Goal: Information Seeking & Learning: Learn about a topic

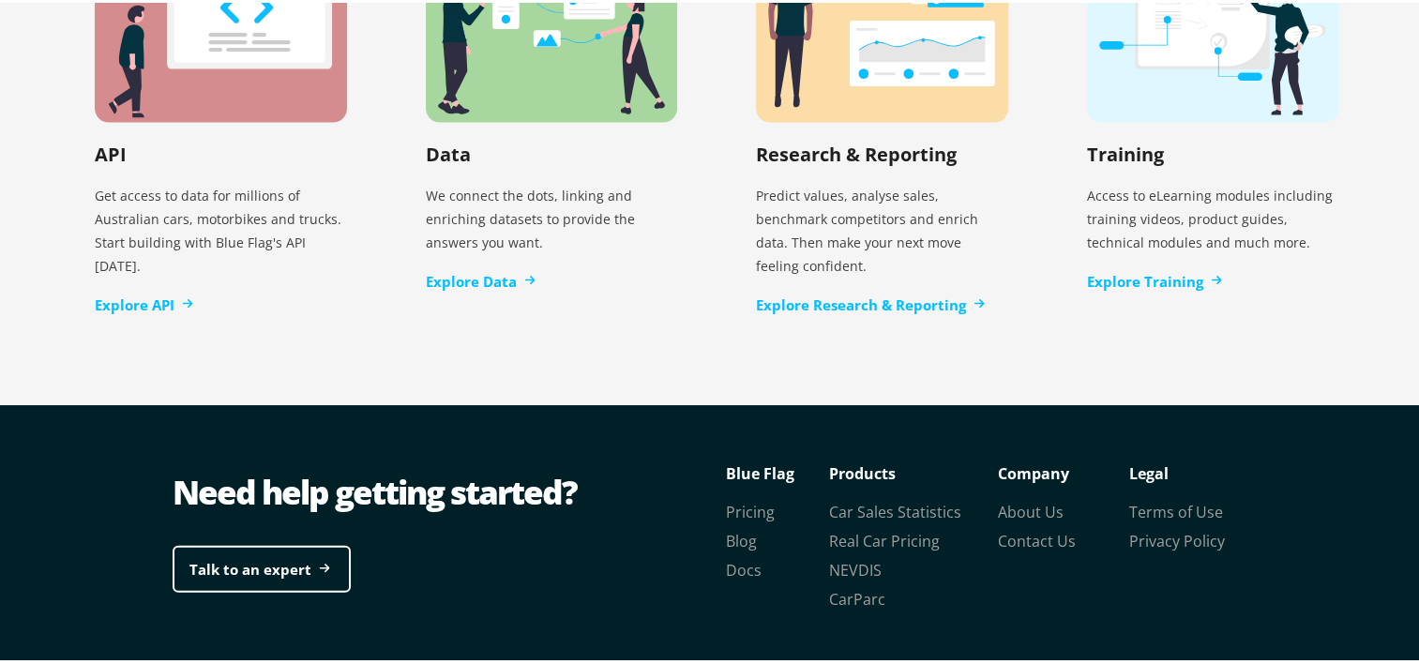
scroll to position [4019, 0]
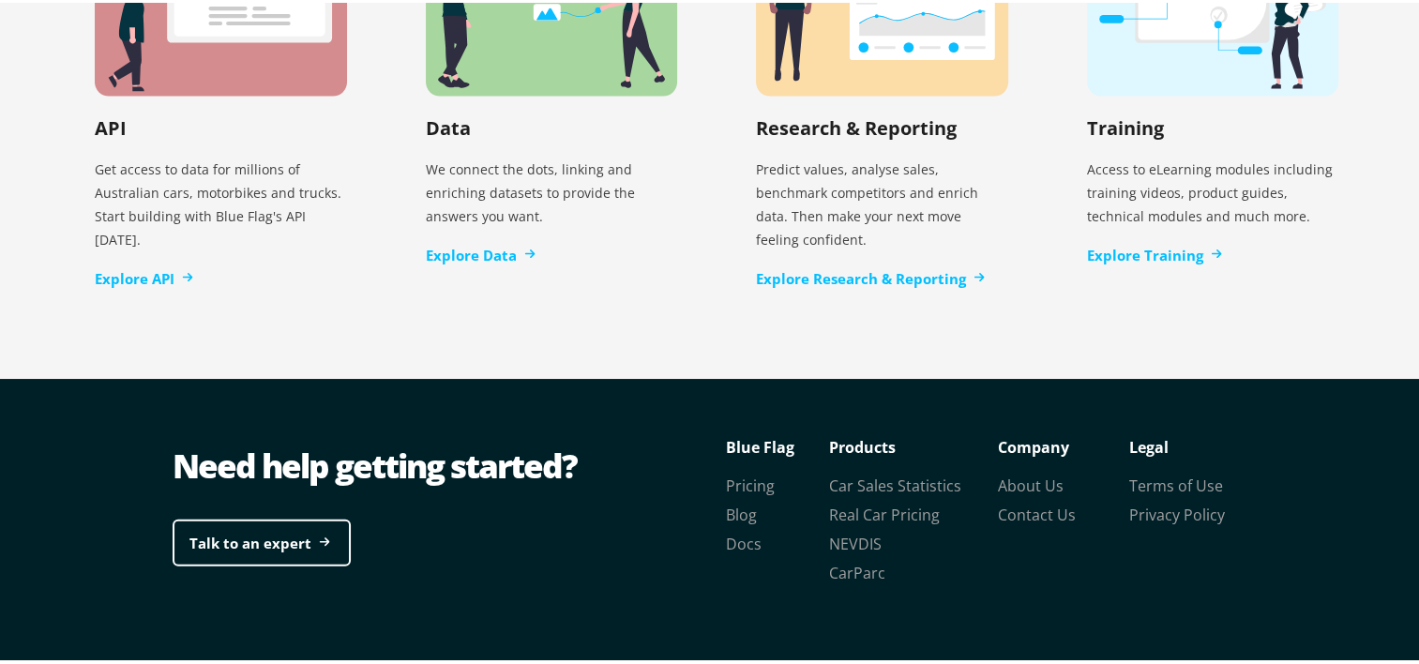
click at [739, 531] on link "Docs" at bounding box center [744, 541] width 36 height 21
click at [1016, 473] on link "About Us" at bounding box center [1031, 483] width 66 height 21
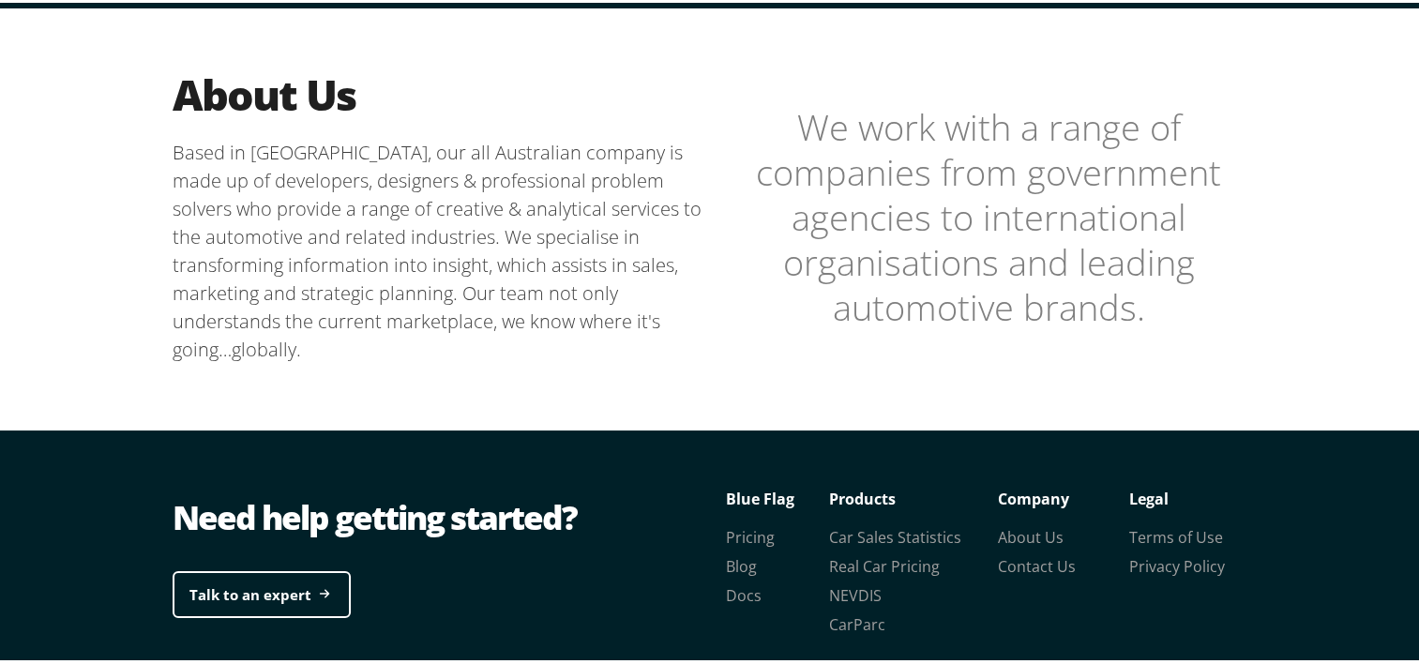
scroll to position [311, 0]
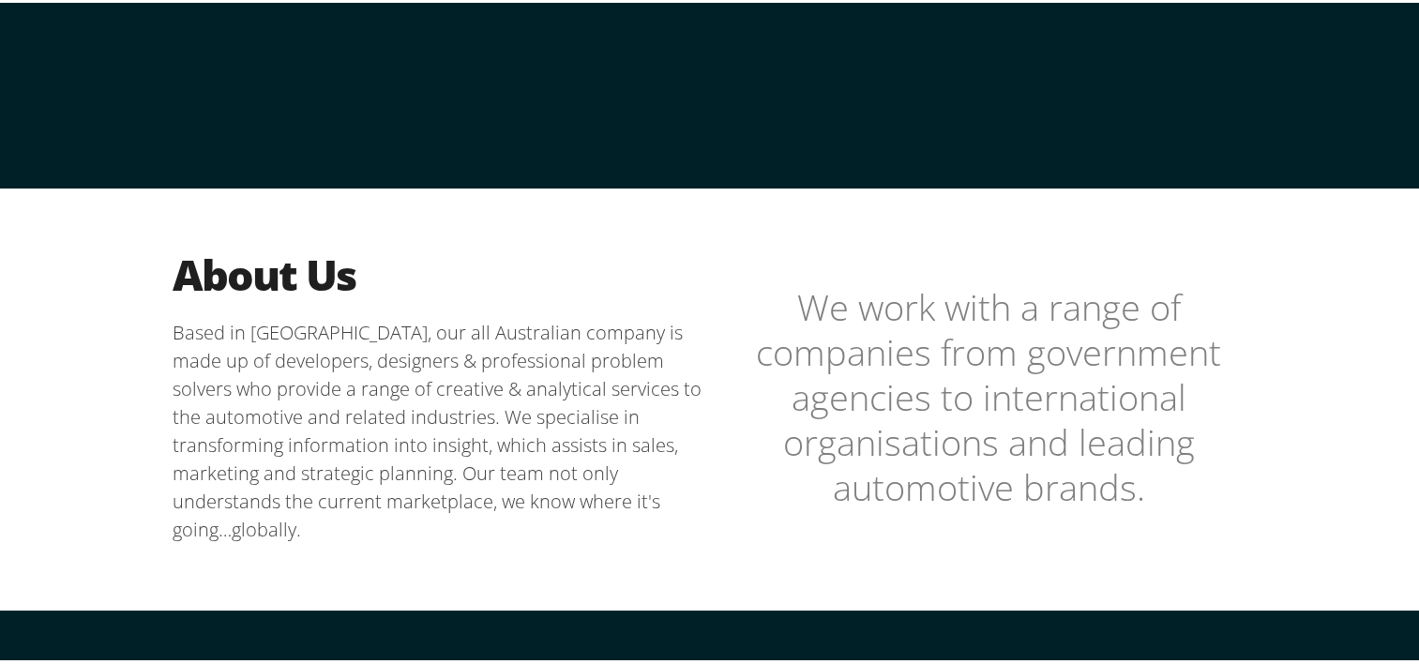
click at [345, 353] on p "Based in [GEOGRAPHIC_DATA], our all Australian company is made up of developers…" at bounding box center [445, 428] width 544 height 225
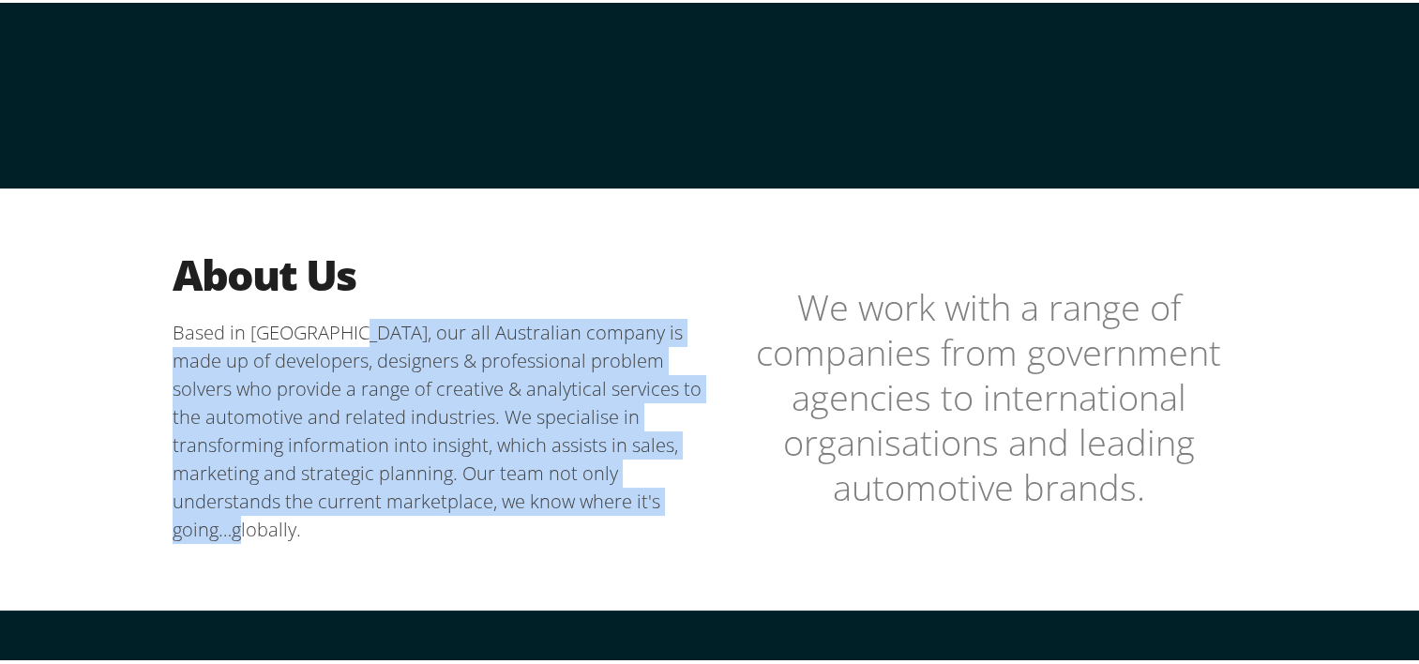
drag, startPoint x: 346, startPoint y: 327, endPoint x: 571, endPoint y: 492, distance: 279.0
click at [571, 492] on p "Based in [GEOGRAPHIC_DATA], our all Australian company is made up of developers…" at bounding box center [445, 428] width 544 height 225
copy p "our all Australian company is made up of developers, designers & professional p…"
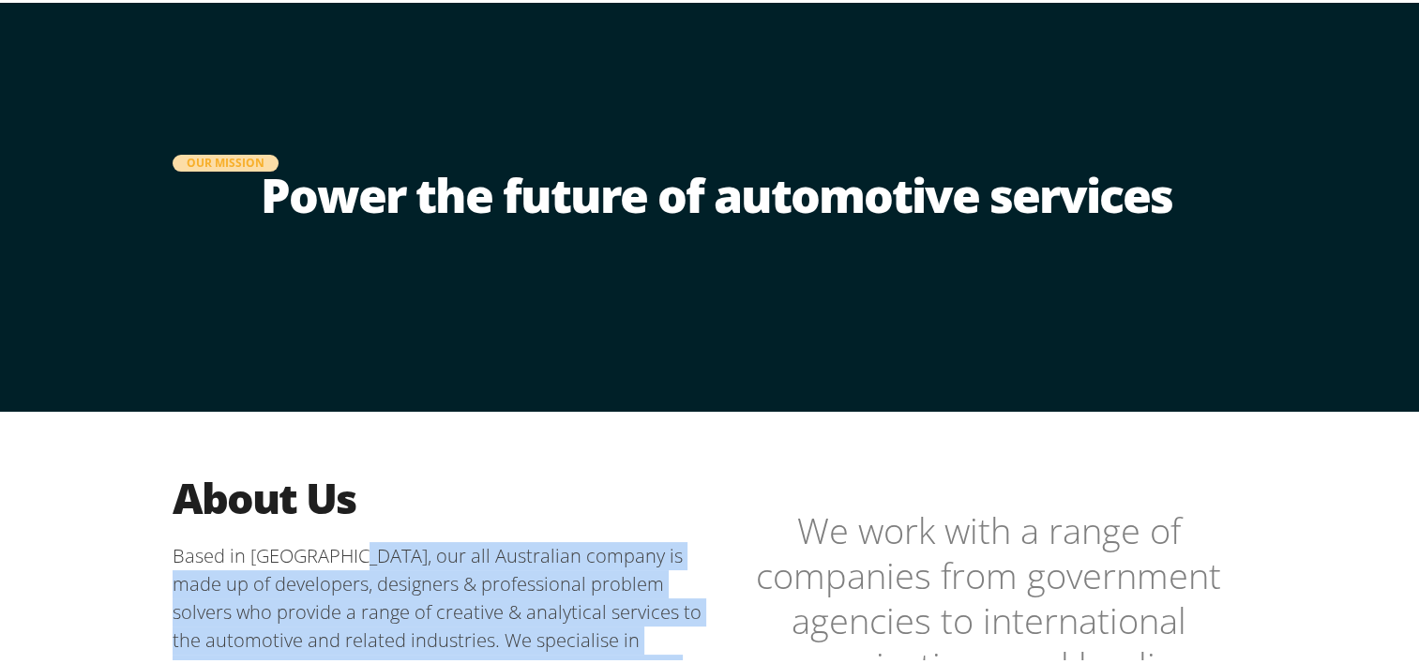
scroll to position [0, 0]
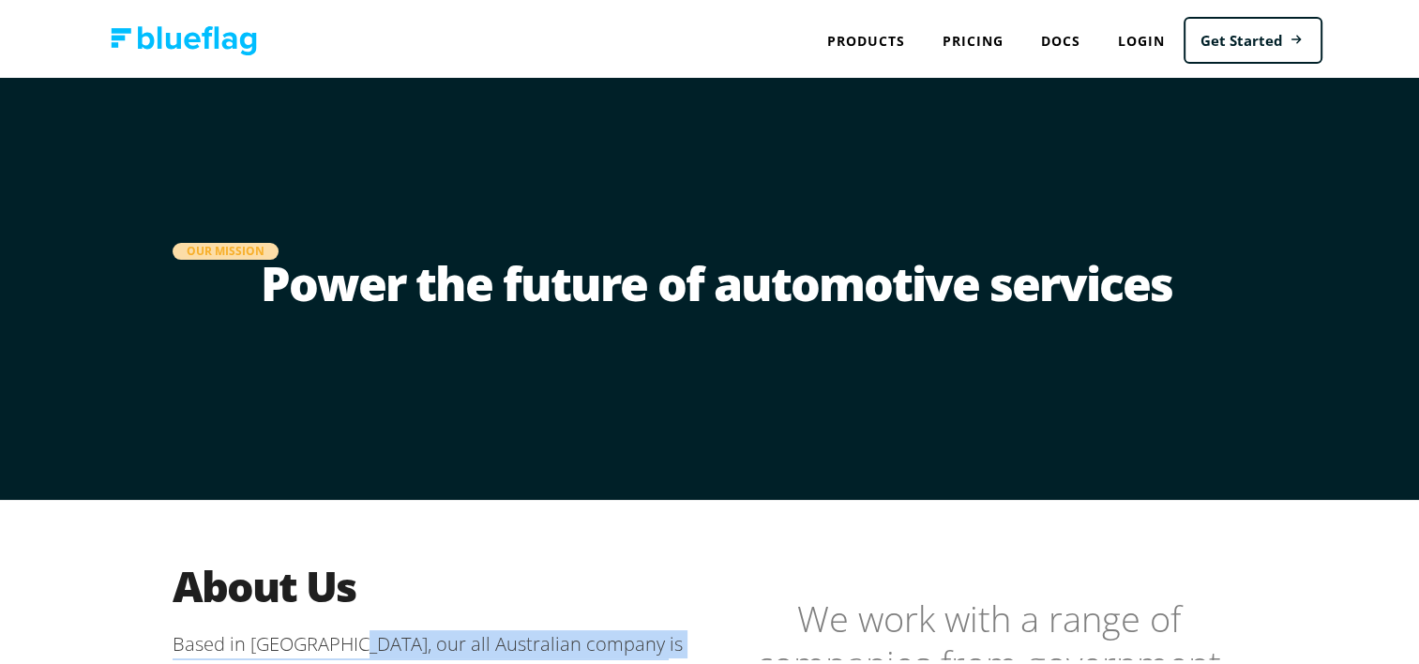
click at [987, 36] on link "Pricing" at bounding box center [972, 38] width 98 height 38
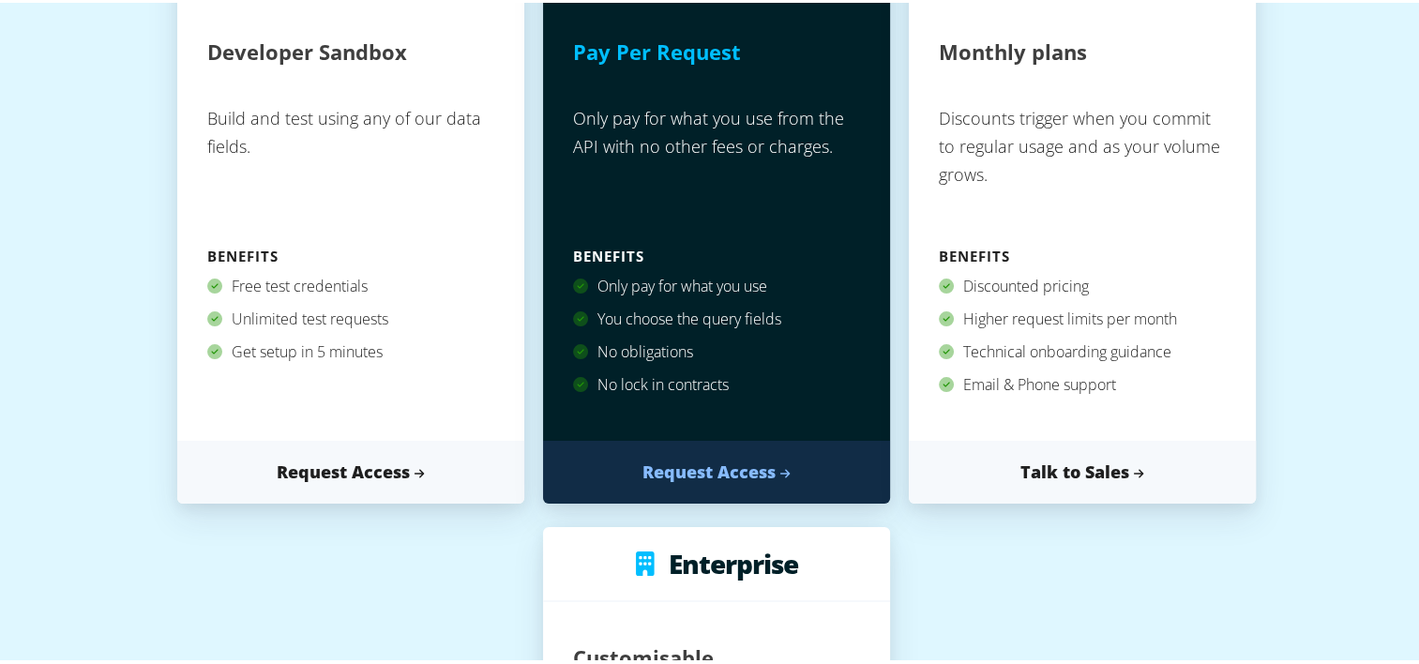
scroll to position [188, 0]
